Goal: Complete application form: Complete application form

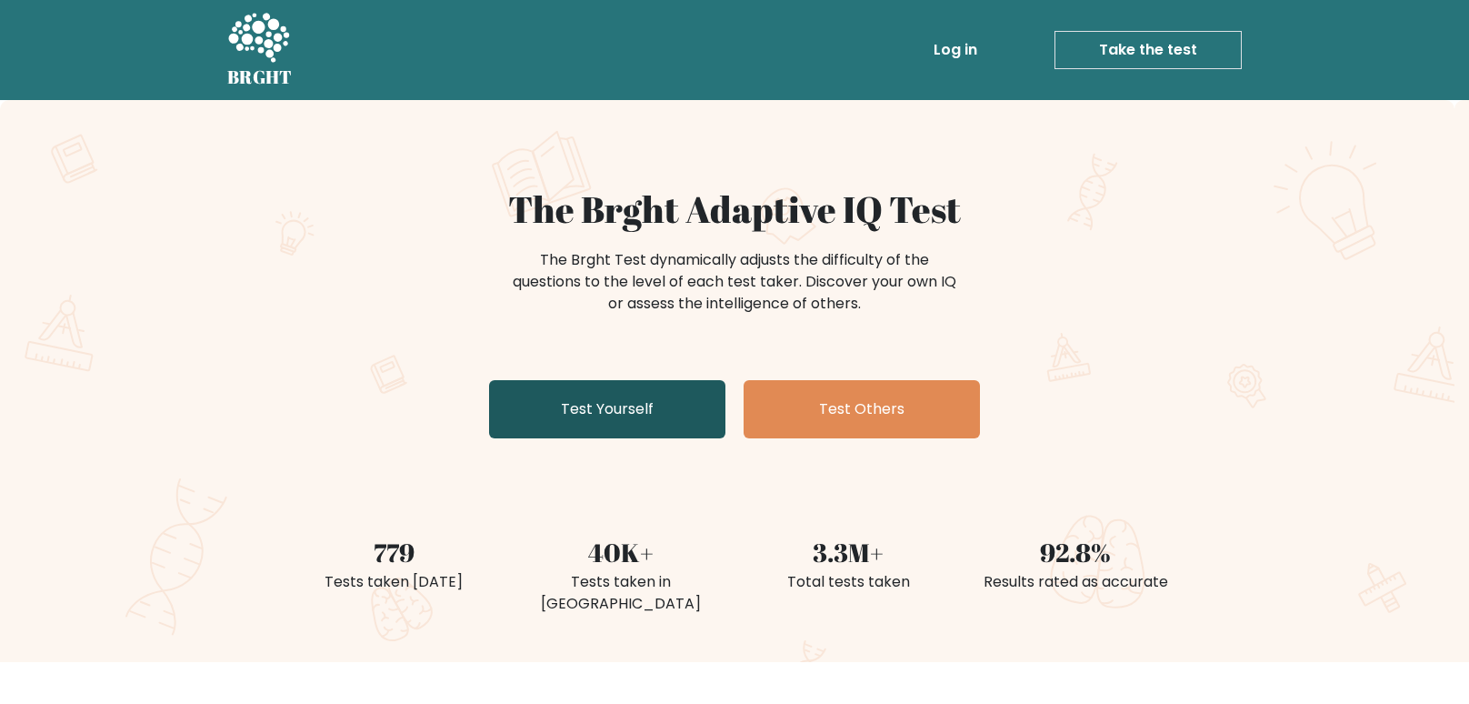
click at [678, 395] on link "Test Yourself" at bounding box center [607, 409] width 236 height 58
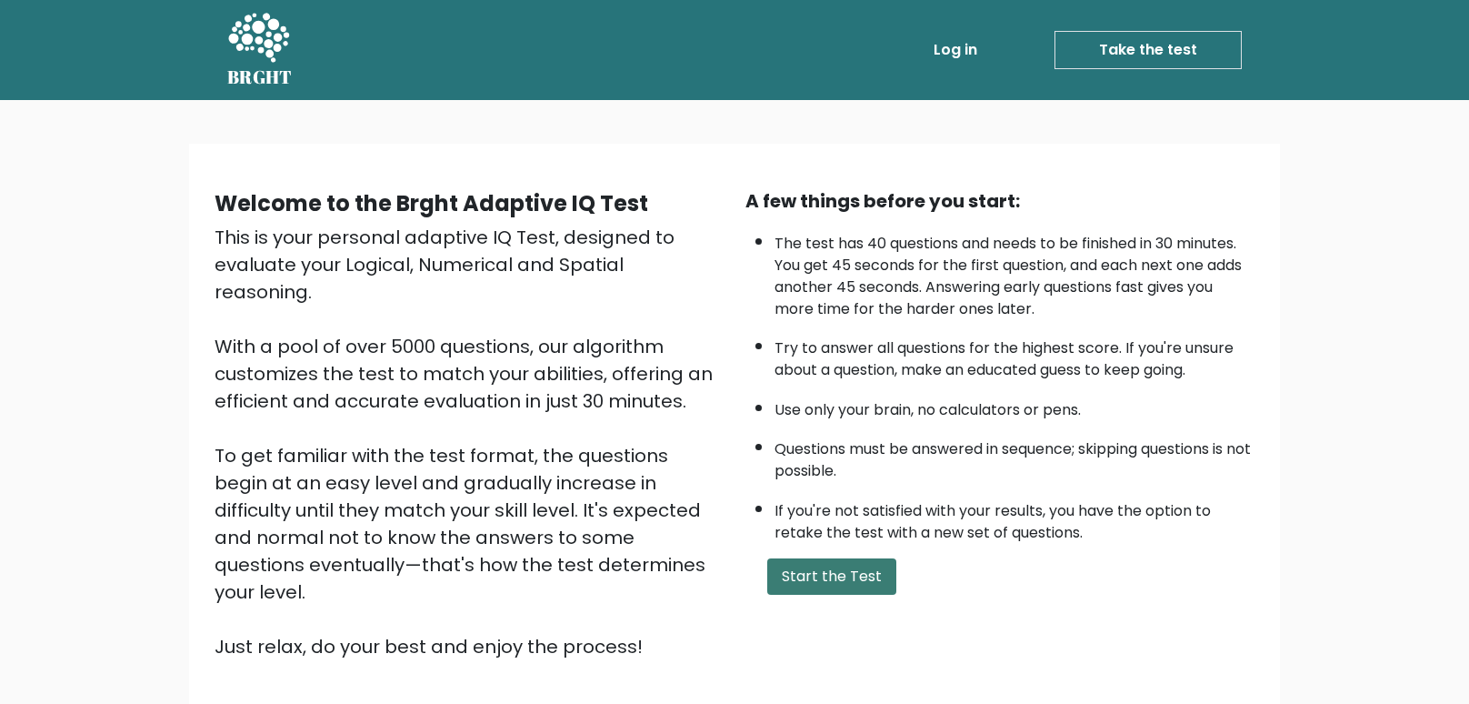
click at [808, 574] on button "Start the Test" at bounding box center [831, 576] width 129 height 36
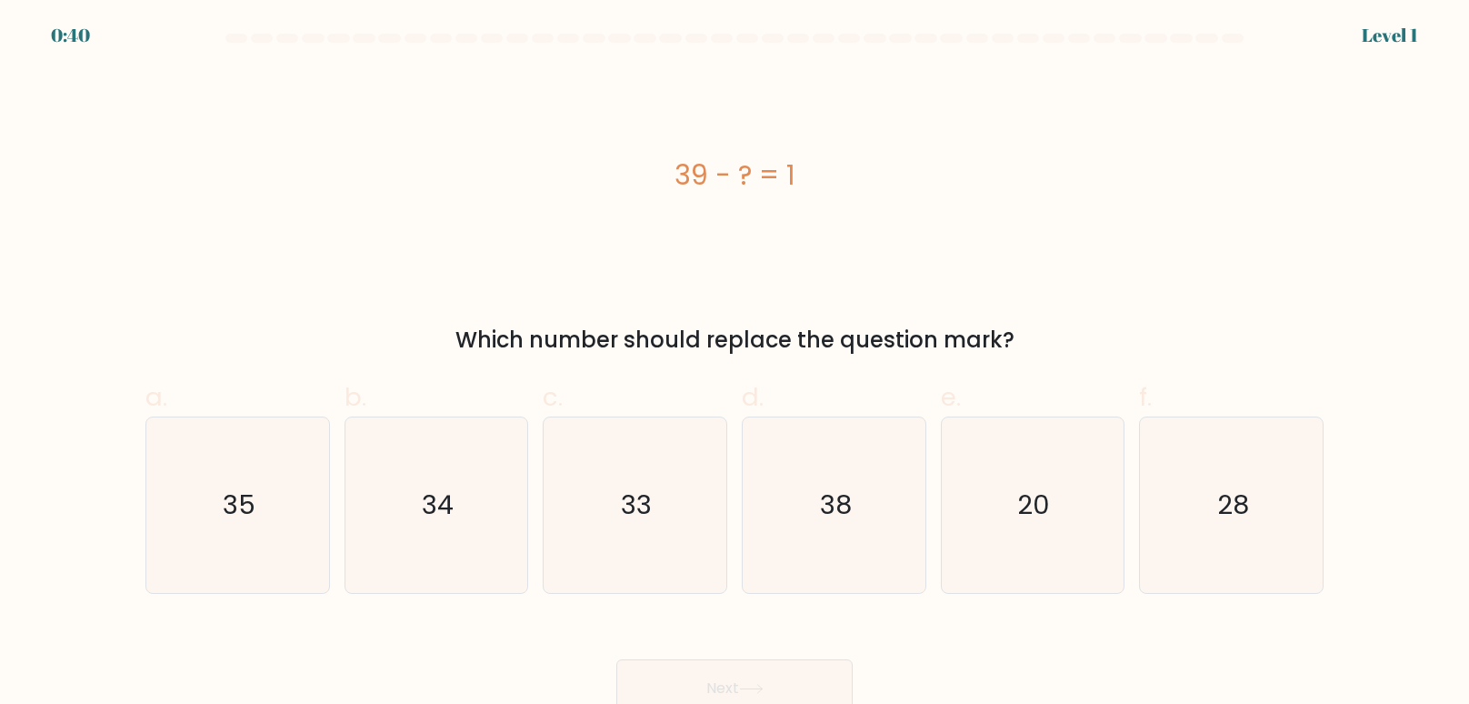
click at [789, 344] on div "Which number should replace the question mark?" at bounding box center [734, 340] width 1156 height 33
click at [827, 570] on icon "38" at bounding box center [833, 504] width 175 height 175
click at [735, 364] on input "d. 38" at bounding box center [734, 358] width 1 height 12
radio input "true"
click at [783, 676] on button "Next" at bounding box center [734, 688] width 236 height 58
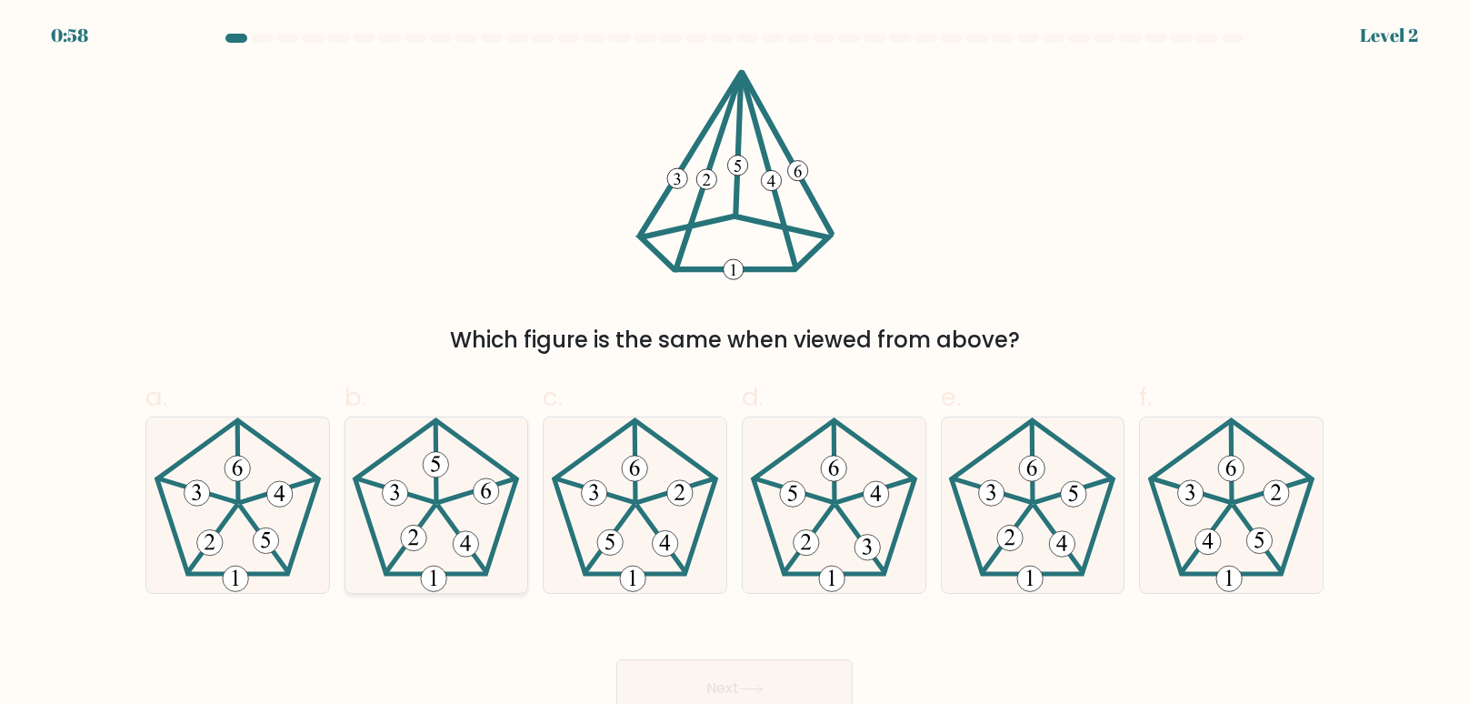
click at [440, 527] on icon at bounding box center [435, 504] width 175 height 175
click at [734, 364] on input "b." at bounding box center [734, 358] width 1 height 12
radio input "true"
click at [732, 667] on button "Next" at bounding box center [734, 688] width 236 height 58
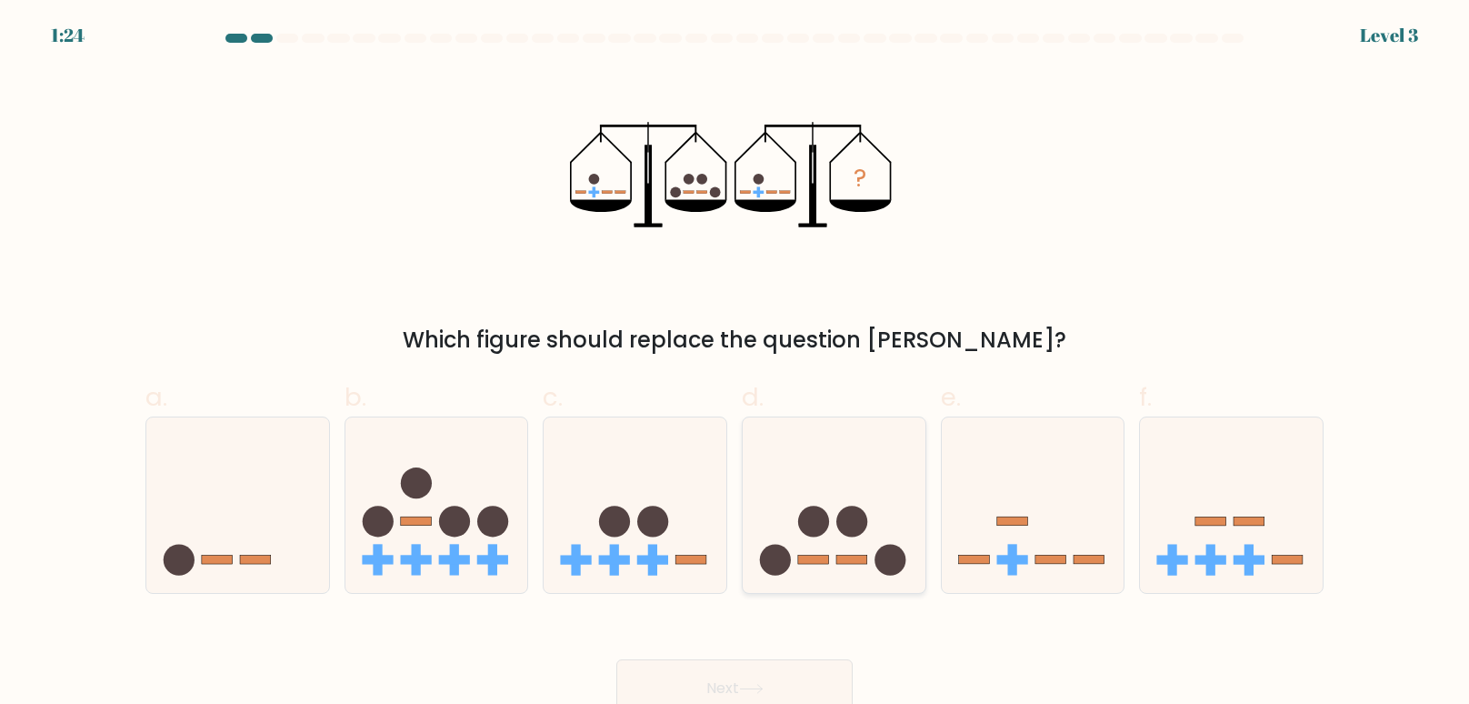
click at [848, 544] on icon at bounding box center [834, 504] width 183 height 151
click at [735, 364] on input "d." at bounding box center [734, 358] width 1 height 12
radio input "true"
click at [763, 676] on button "Next" at bounding box center [734, 688] width 236 height 58
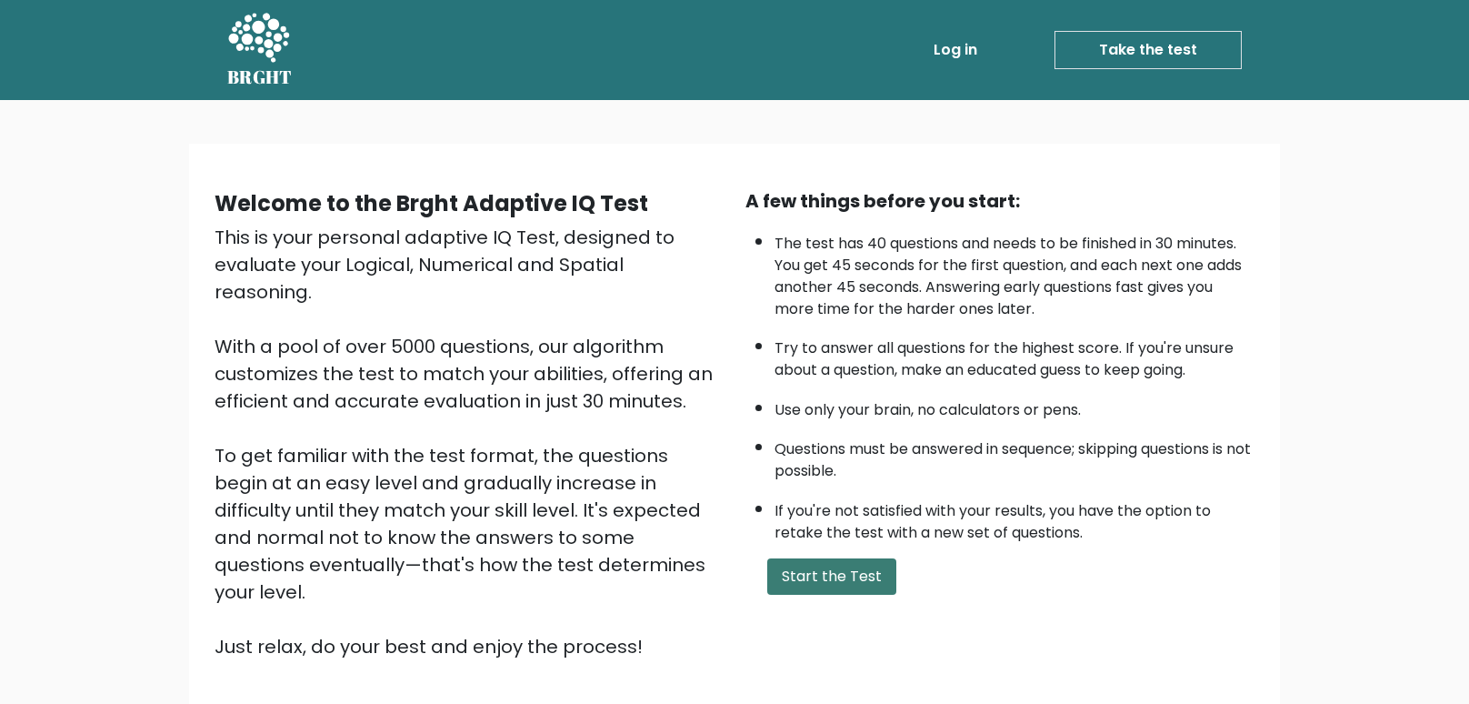
click at [786, 579] on button "Start the Test" at bounding box center [831, 576] width 129 height 36
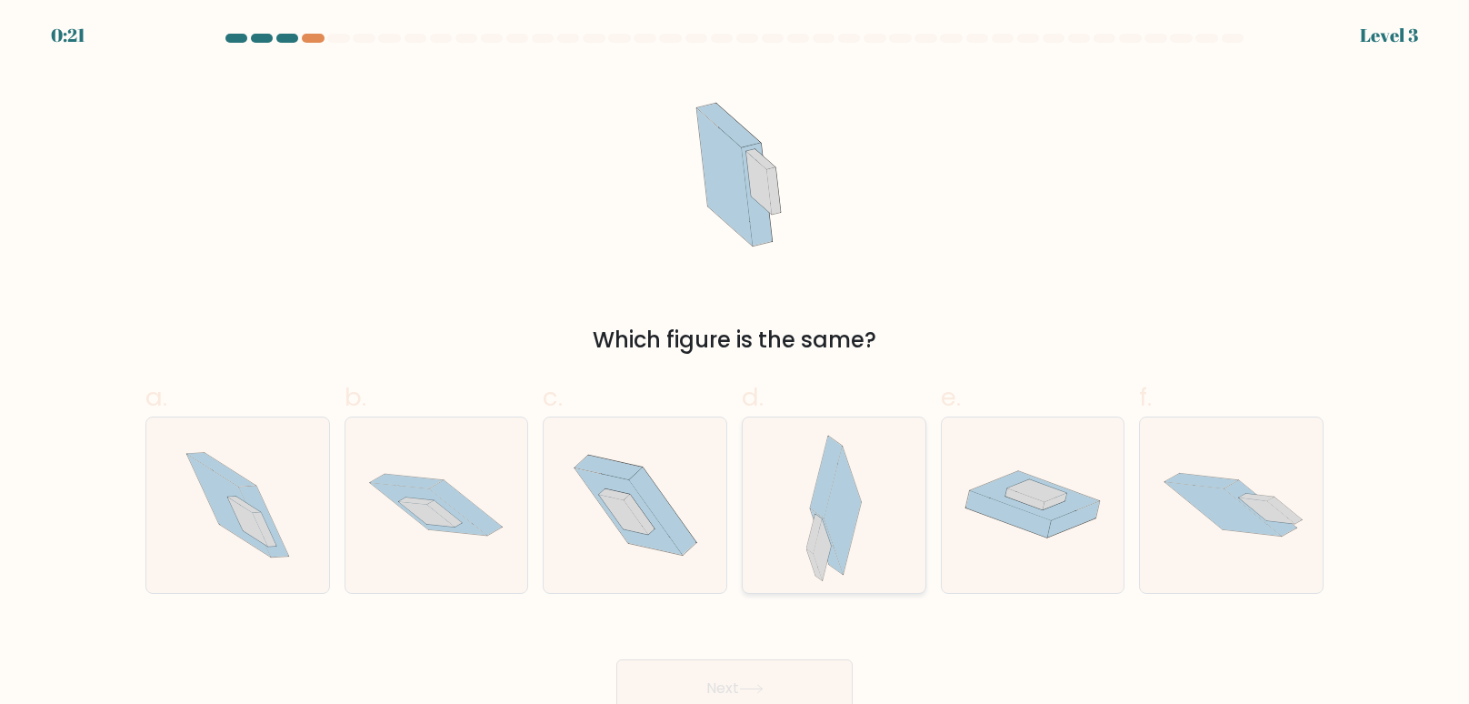
click at [889, 541] on div at bounding box center [834, 504] width 185 height 177
click at [735, 364] on input "d." at bounding box center [734, 358] width 1 height 12
radio input "true"
click at [801, 654] on div "Next" at bounding box center [735, 666] width 1200 height 102
click at [811, 684] on button "Next" at bounding box center [734, 688] width 236 height 58
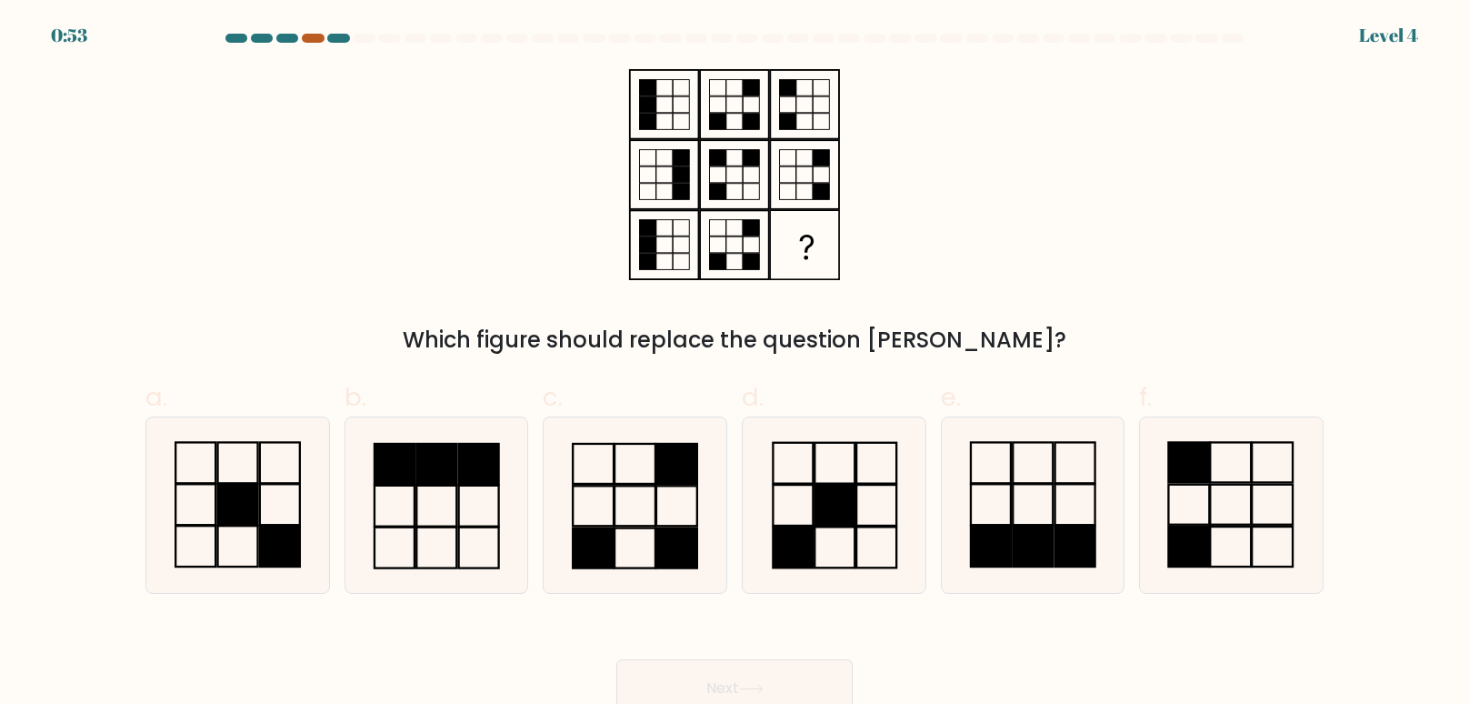
click at [313, 36] on div at bounding box center [313, 38] width 22 height 9
click at [315, 39] on div at bounding box center [313, 38] width 22 height 9
click at [302, 30] on div "0:51 Level 4" at bounding box center [734, 24] width 1469 height 49
click at [1036, 521] on icon at bounding box center [1031, 504] width 175 height 175
click at [735, 364] on input "e." at bounding box center [734, 358] width 1 height 12
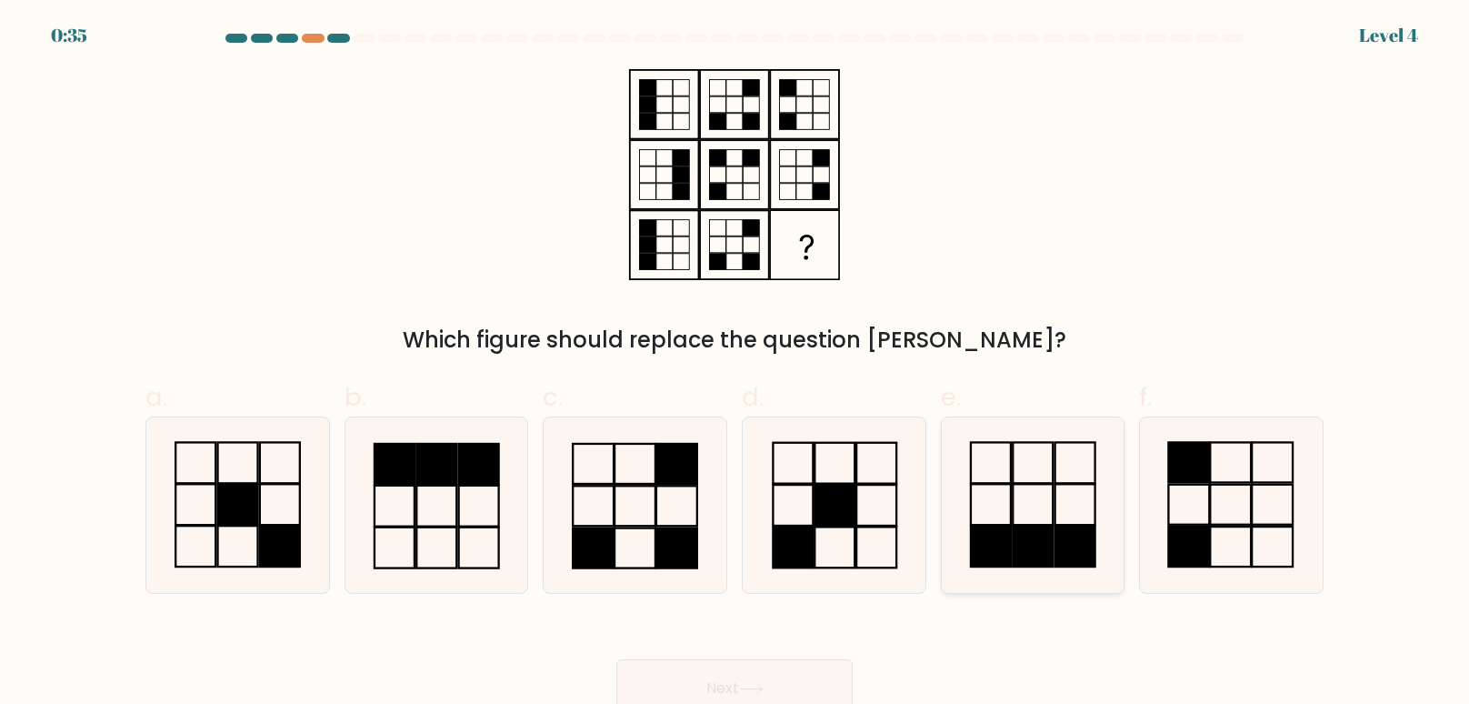
radio input "true"
click at [779, 693] on button "Next" at bounding box center [734, 688] width 236 height 58
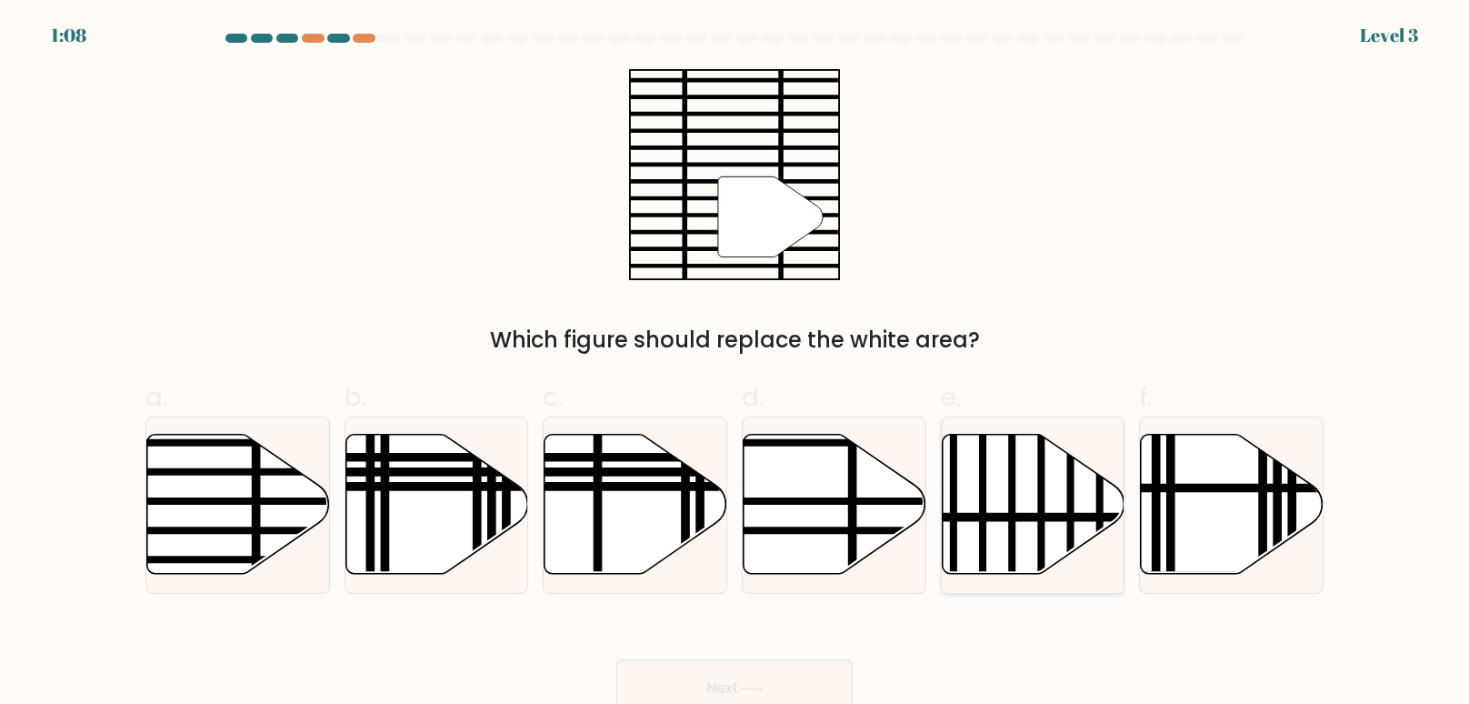
click at [1015, 524] on icon at bounding box center [1033, 504] width 183 height 140
click at [735, 364] on input "e." at bounding box center [734, 358] width 1 height 12
radio input "true"
click at [260, 560] on line at bounding box center [176, 560] width 368 height 0
click at [734, 364] on input "a." at bounding box center [734, 358] width 1 height 12
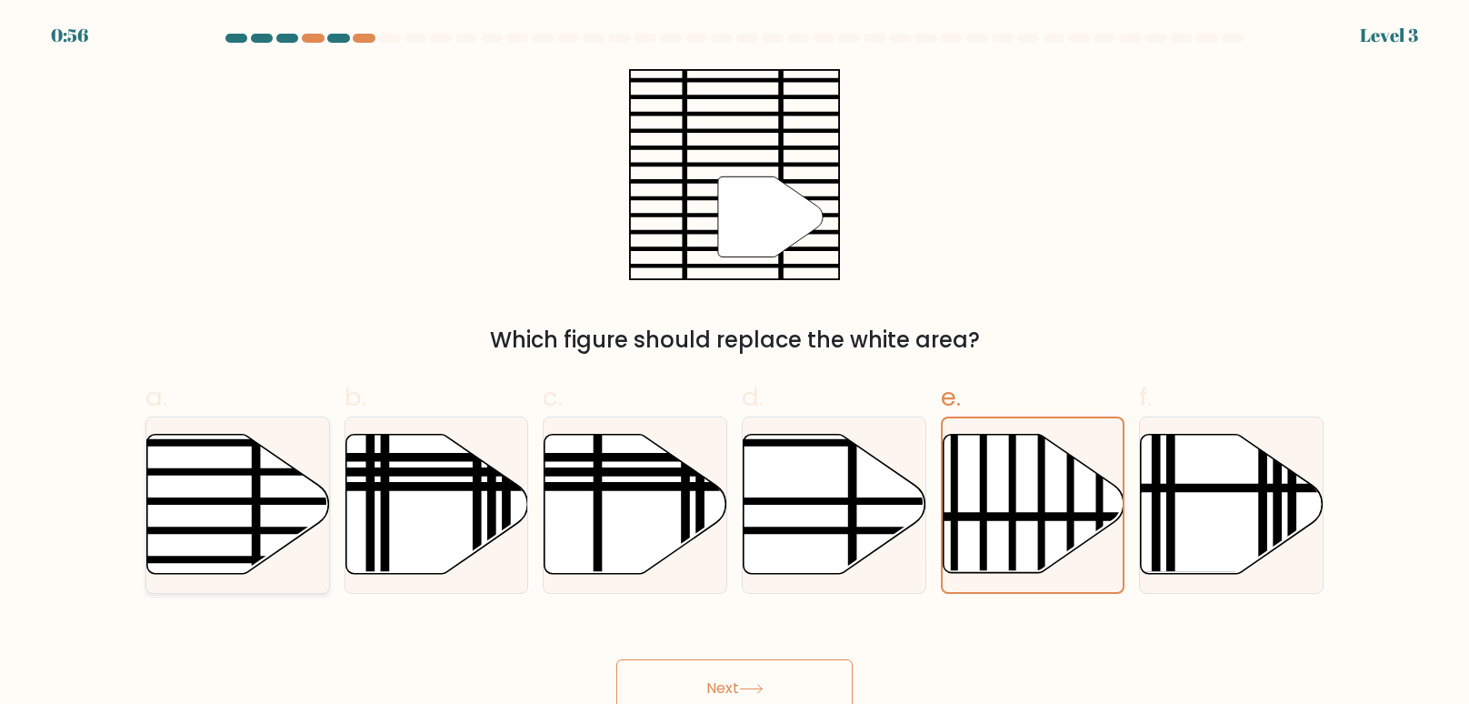
radio input "true"
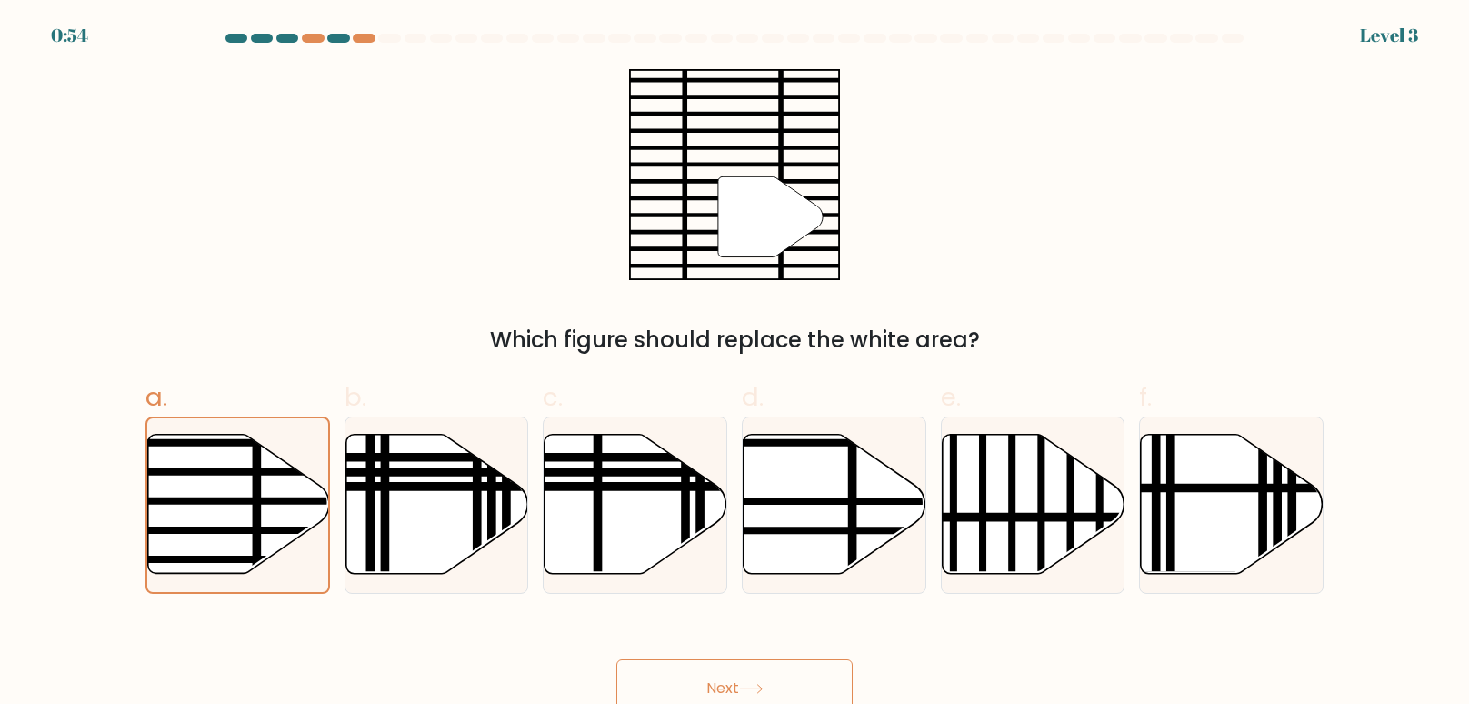
click at [773, 684] on button "Next" at bounding box center [734, 688] width 236 height 58
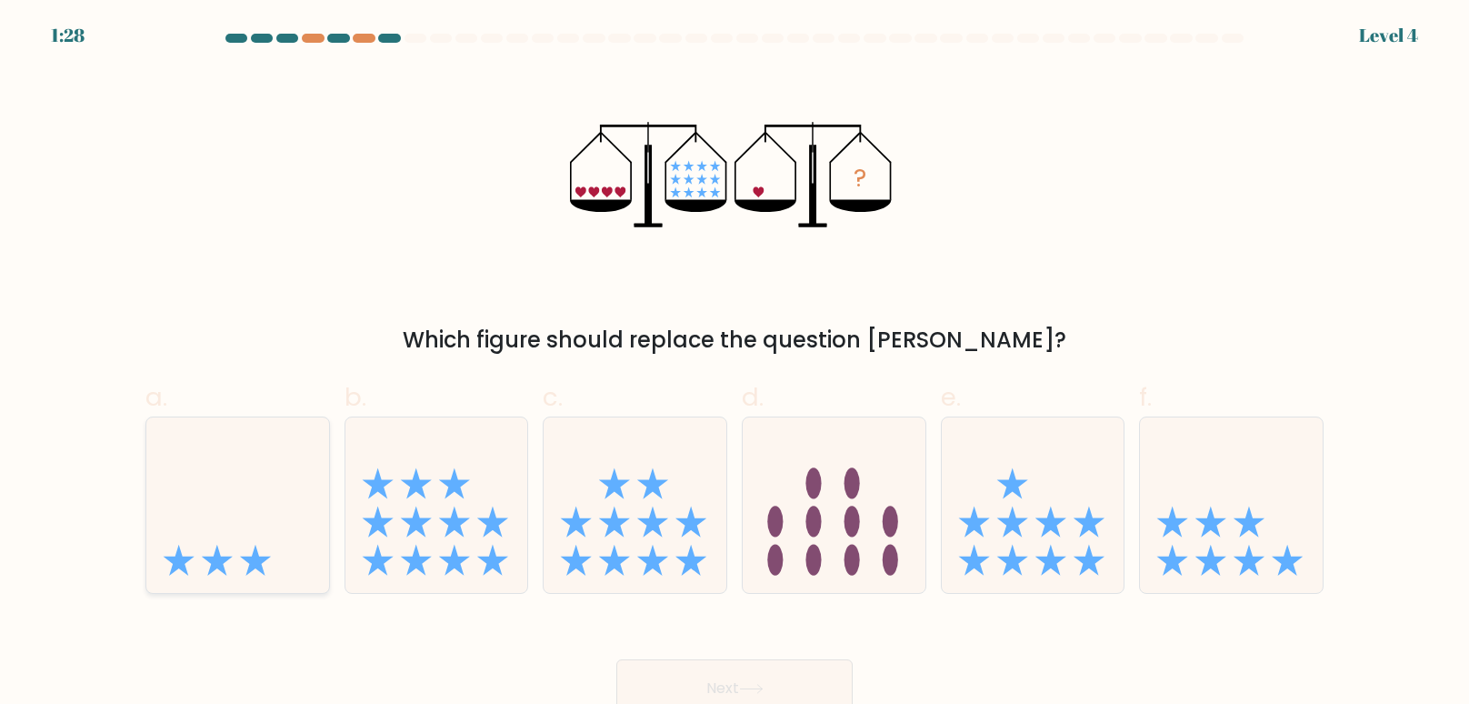
click at [264, 534] on icon at bounding box center [237, 504] width 183 height 151
click at [734, 364] on input "a." at bounding box center [734, 358] width 1 height 12
radio input "true"
click at [749, 692] on icon at bounding box center [751, 689] width 25 height 10
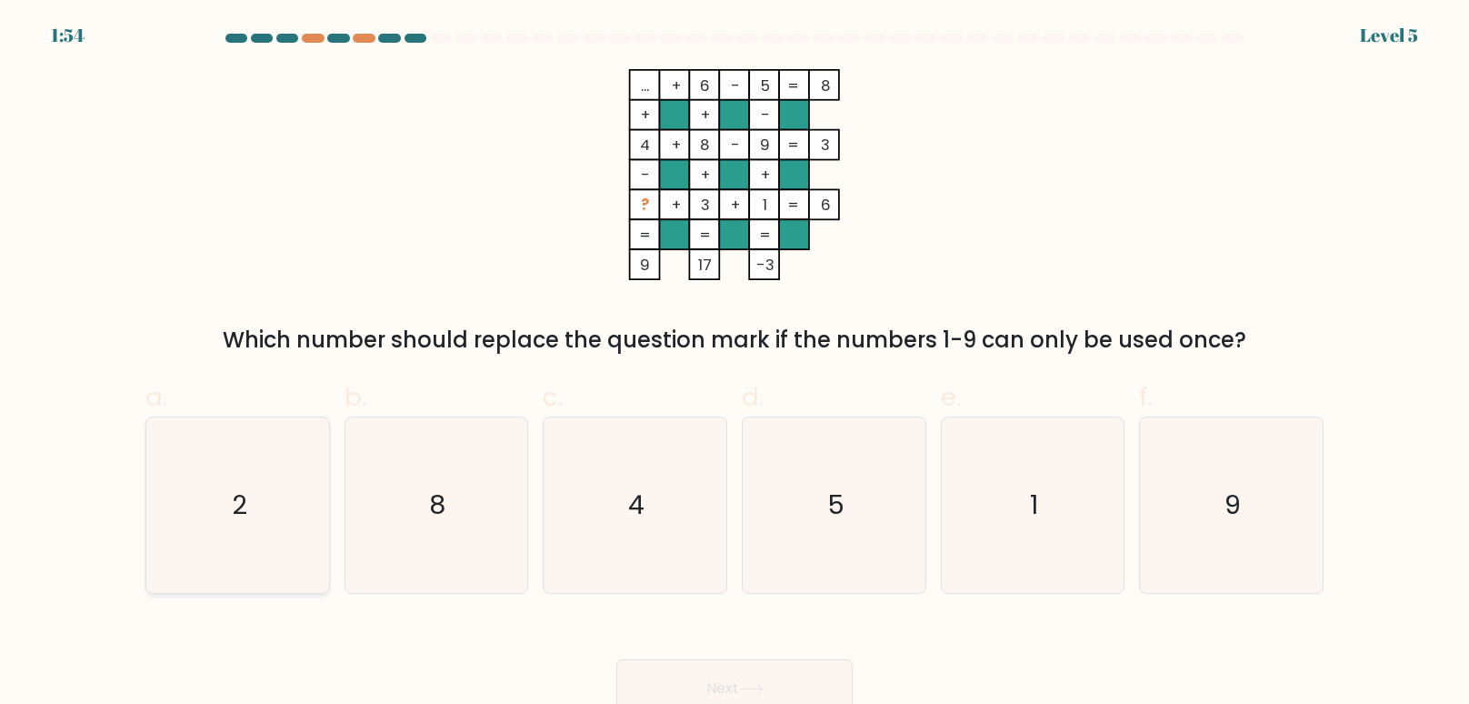
click at [220, 504] on icon "2" at bounding box center [237, 504] width 175 height 175
click at [734, 364] on input "a. 2" at bounding box center [734, 358] width 1 height 12
radio input "true"
click at [688, 668] on button "Next" at bounding box center [734, 688] width 236 height 58
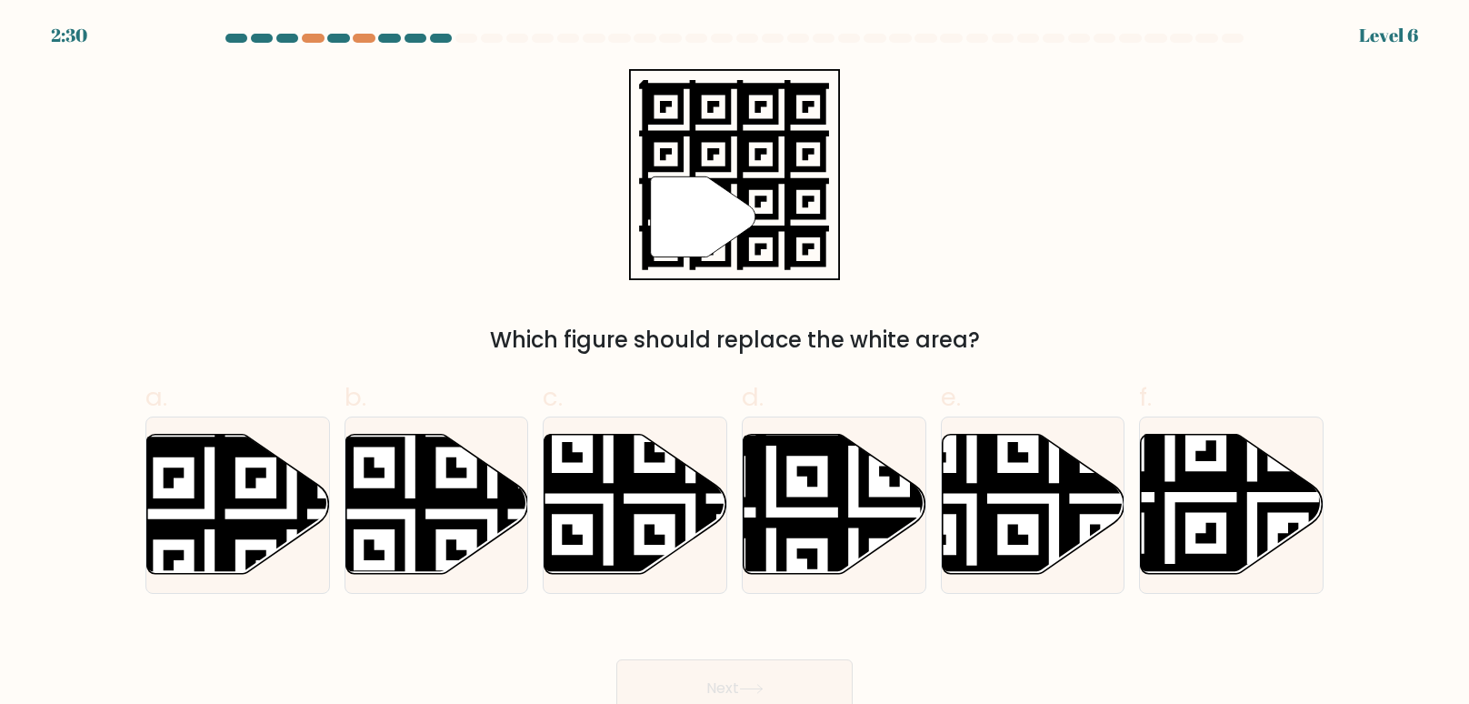
click at [739, 526] on div "d." at bounding box center [833, 485] width 199 height 215
click at [244, 472] on icon at bounding box center [238, 504] width 183 height 140
click at [734, 364] on input "a." at bounding box center [734, 358] width 1 height 12
radio input "true"
click at [650, 684] on button "Next" at bounding box center [734, 688] width 236 height 58
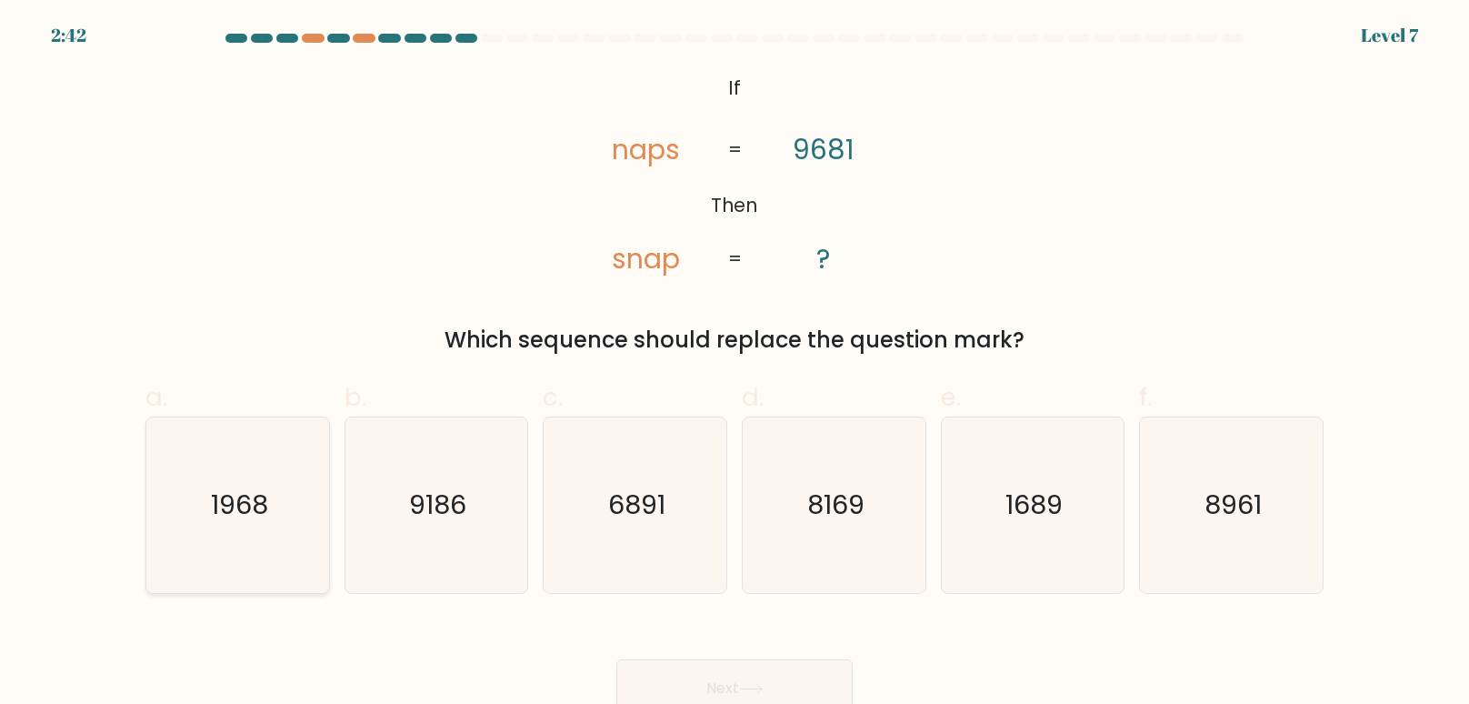
click at [263, 526] on icon "1968" at bounding box center [237, 504] width 175 height 175
click at [734, 364] on input "a. 1968" at bounding box center [734, 358] width 1 height 12
radio input "true"
click at [759, 669] on button "Next" at bounding box center [734, 688] width 236 height 58
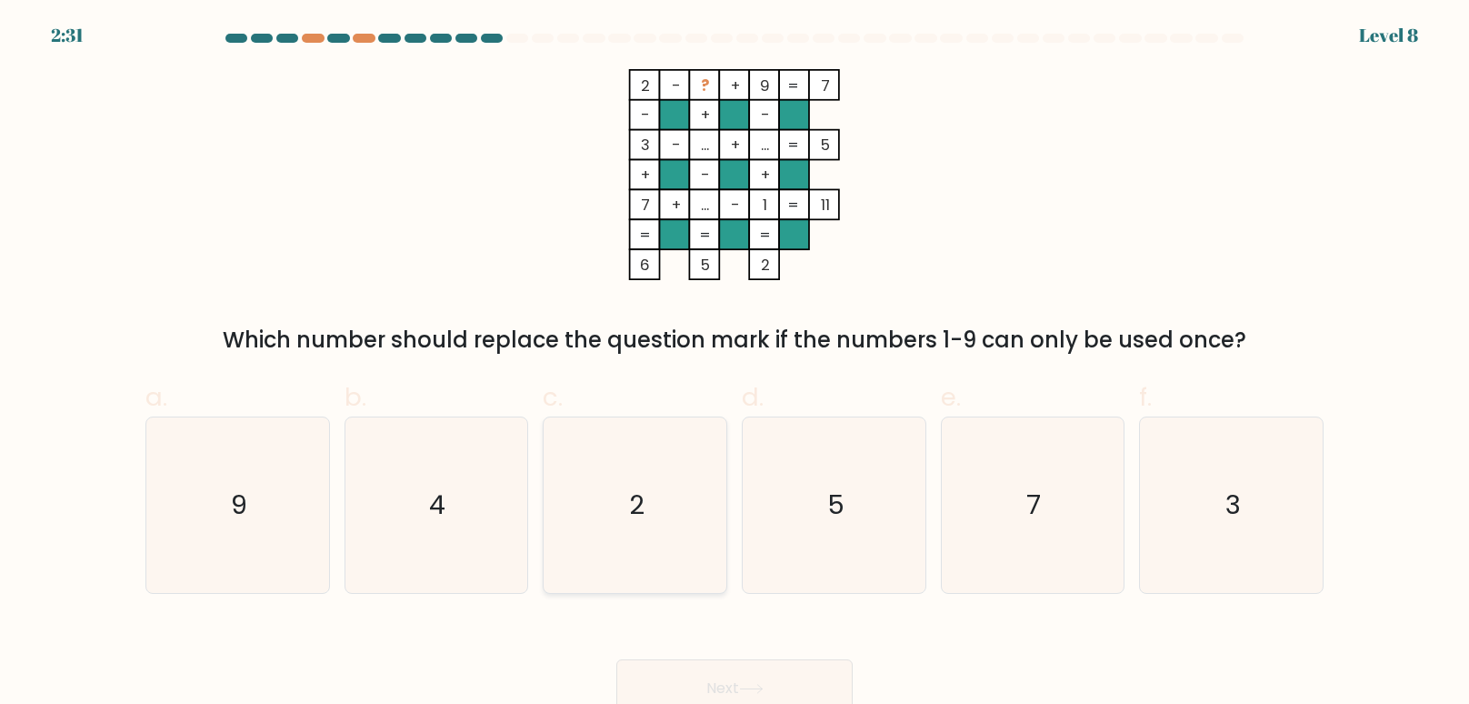
click at [644, 486] on icon "2" at bounding box center [634, 504] width 175 height 175
click at [734, 364] on input "c. 2" at bounding box center [734, 358] width 1 height 12
radio input "true"
click at [709, 691] on button "Next" at bounding box center [734, 688] width 236 height 58
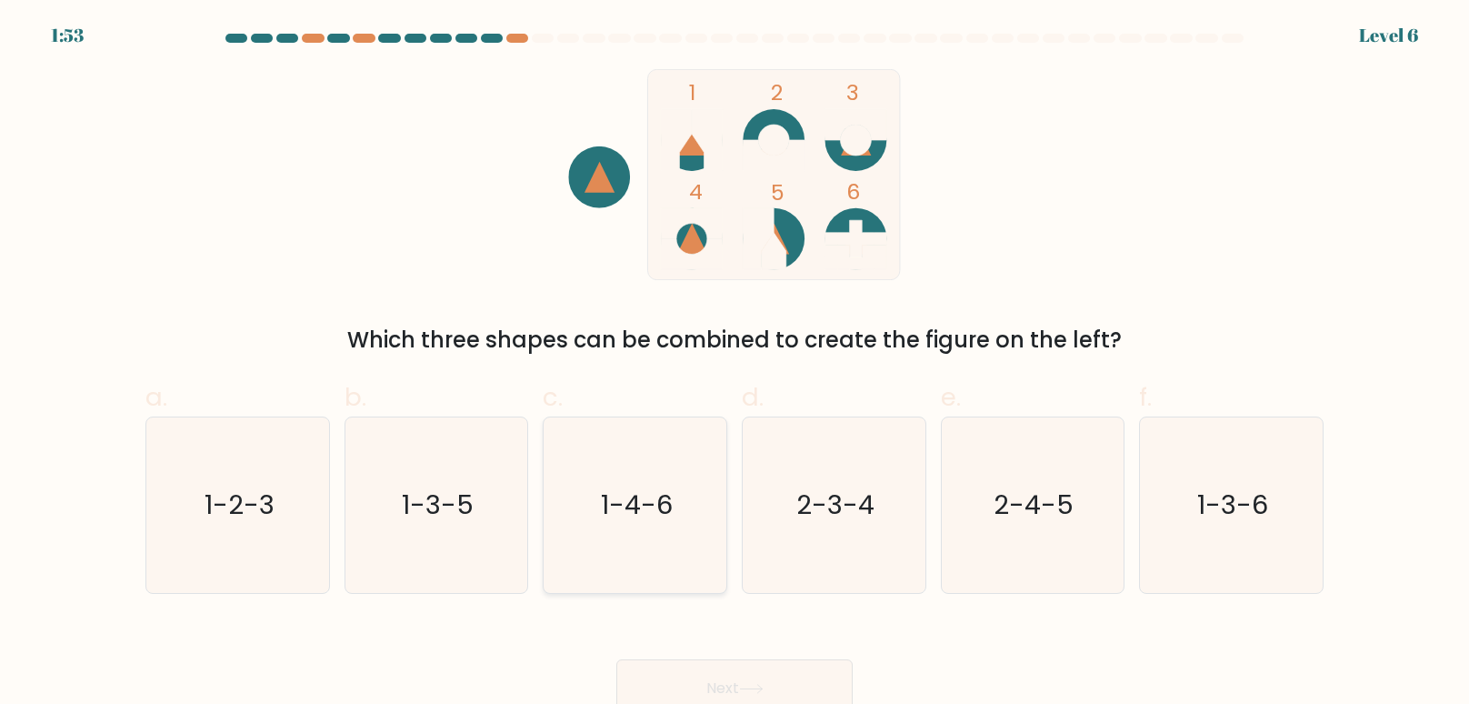
click at [640, 567] on icon "1-4-6" at bounding box center [634, 504] width 175 height 175
click at [734, 364] on input "c. 1-4-6" at bounding box center [734, 358] width 1 height 12
radio input "true"
click at [742, 679] on button "Next" at bounding box center [734, 688] width 236 height 58
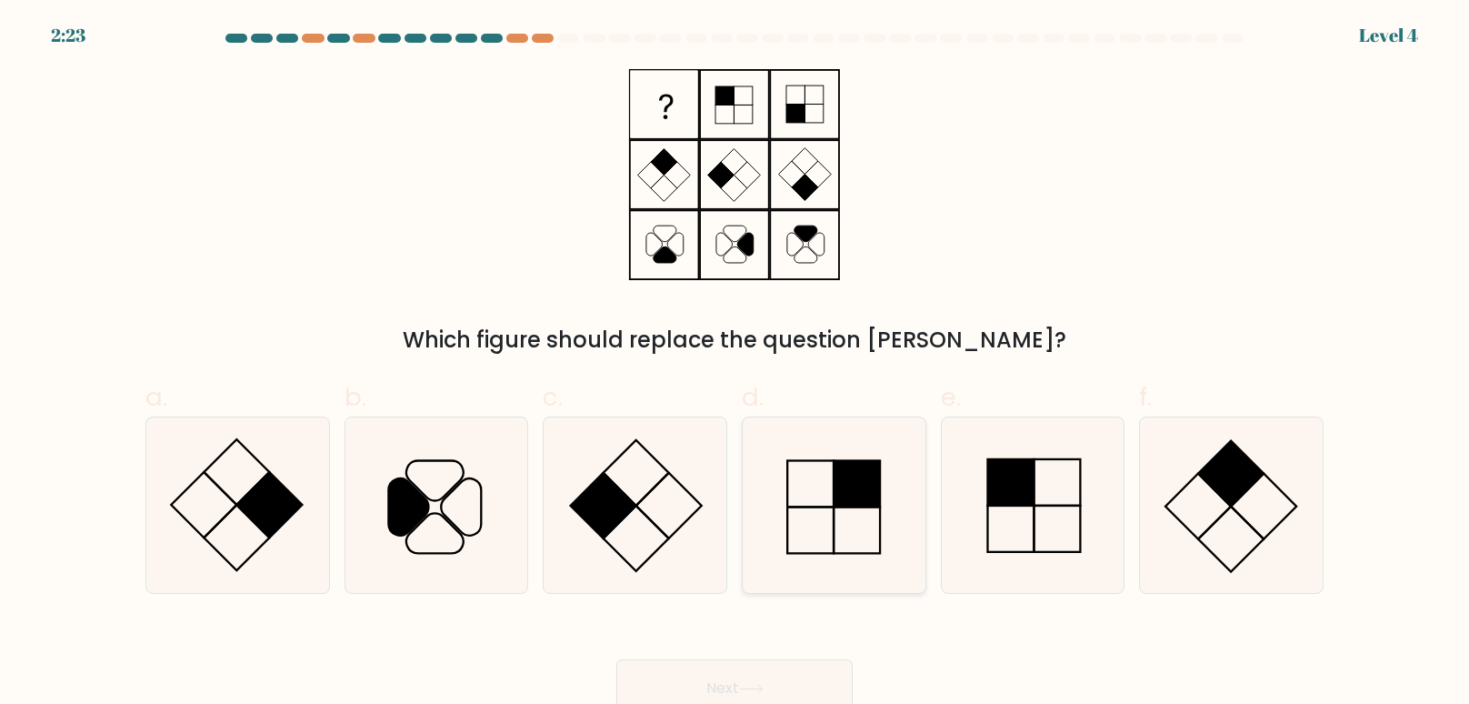
click at [889, 511] on icon at bounding box center [833, 504] width 175 height 175
click at [735, 364] on input "d." at bounding box center [734, 358] width 1 height 12
radio input "true"
click at [726, 703] on button "Next" at bounding box center [734, 688] width 236 height 58
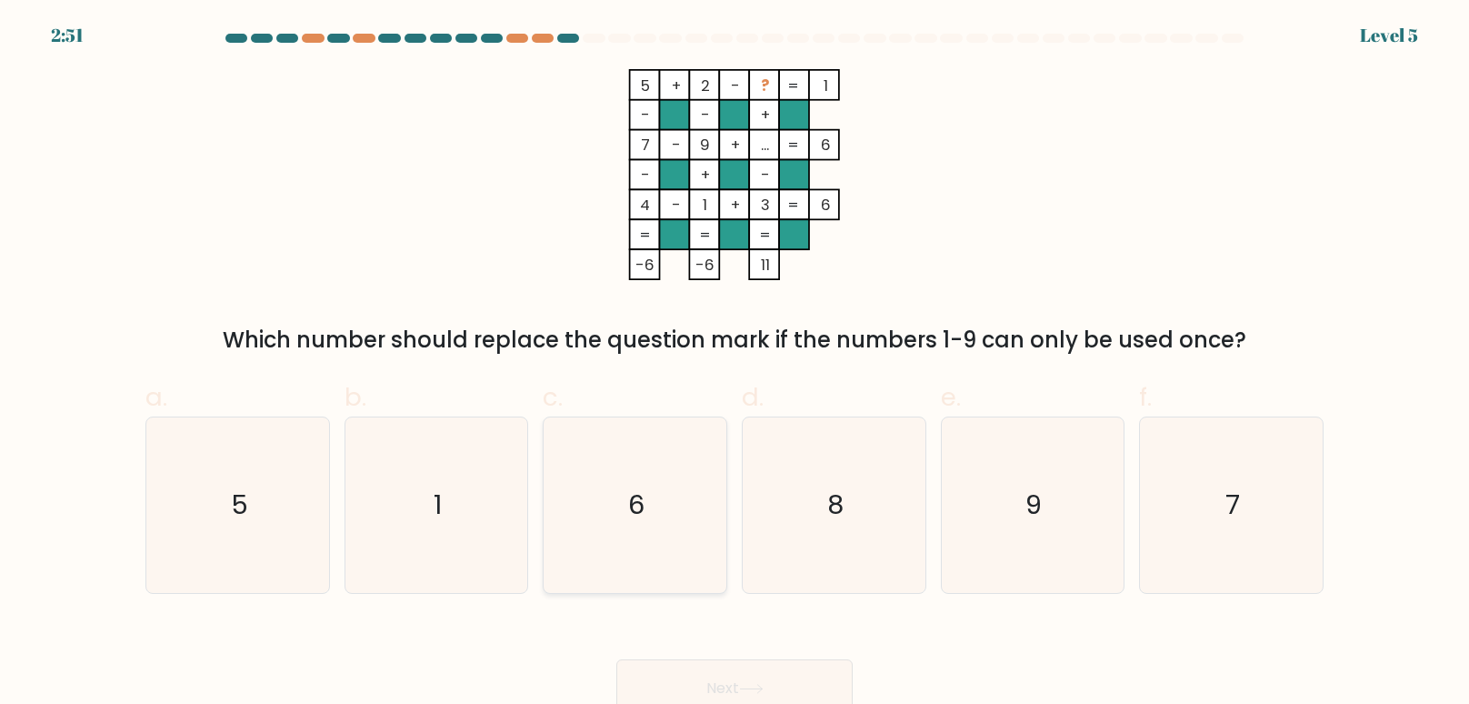
click at [650, 508] on icon "6" at bounding box center [634, 504] width 175 height 175
click at [734, 364] on input "c. 6" at bounding box center [734, 358] width 1 height 12
radio input "true"
click at [803, 684] on button "Next" at bounding box center [734, 688] width 236 height 58
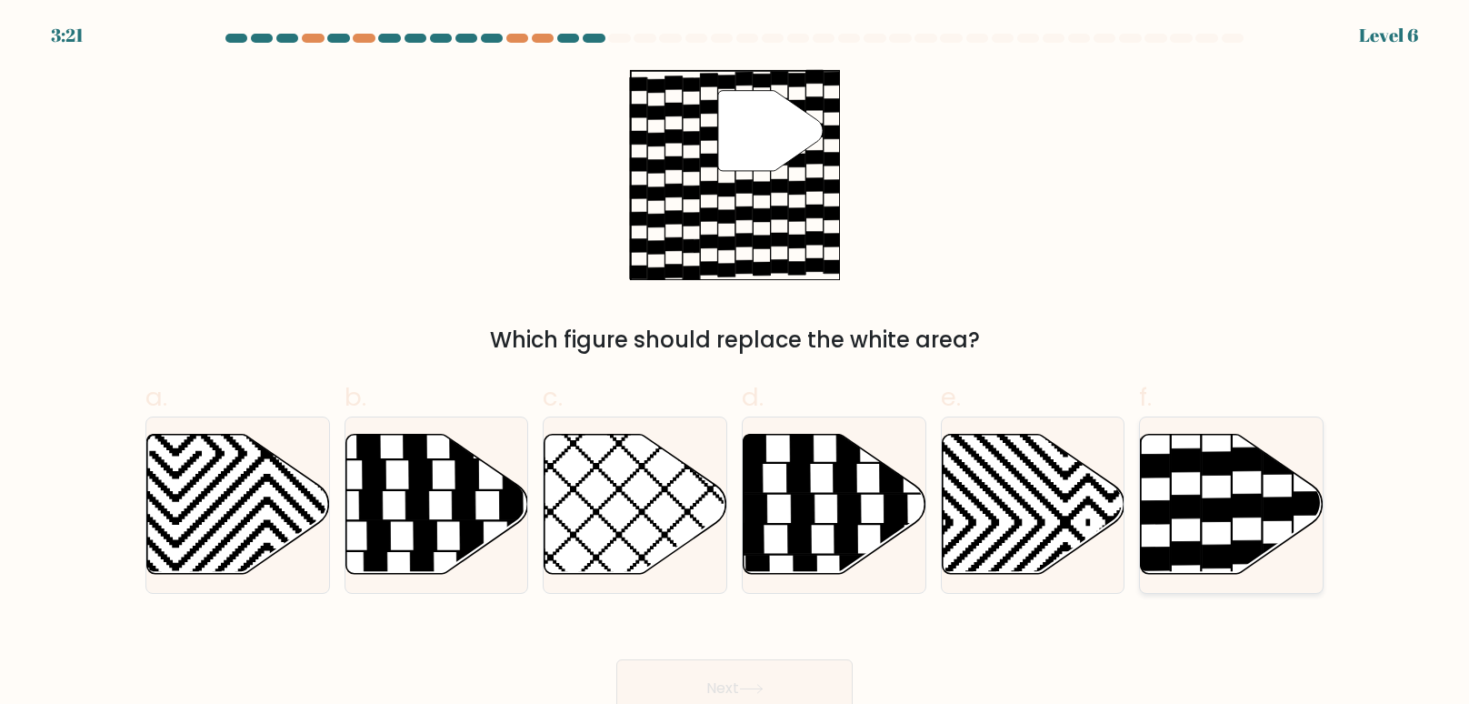
click at [1151, 515] on icon at bounding box center [1155, 512] width 29 height 24
click at [735, 364] on input "f." at bounding box center [734, 358] width 1 height 12
radio input "true"
click at [644, 693] on button "Next" at bounding box center [734, 688] width 236 height 58
